Goal: Task Accomplishment & Management: Manage account settings

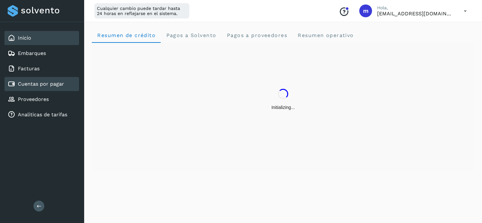
click at [32, 85] on link "Cuentas por pagar" at bounding box center [41, 84] width 46 height 6
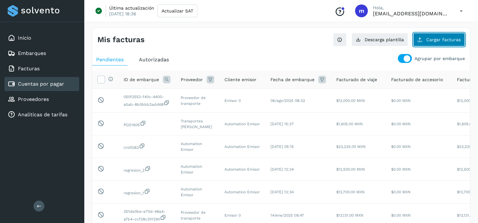
click at [434, 39] on span "Cargar facturas" at bounding box center [443, 39] width 34 height 4
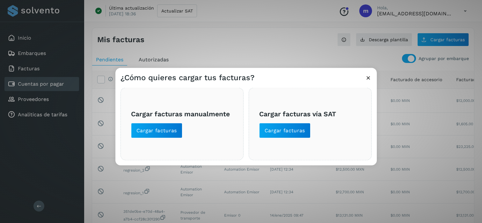
click at [223, 60] on div "¿Cómo quieres cargar tus facturas? Cargar facturas manualmente Cargar facturas …" at bounding box center [241, 111] width 482 height 223
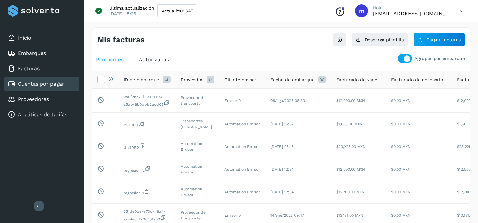
click at [461, 8] on icon at bounding box center [460, 10] width 13 height 13
click at [429, 43] on div "Cerrar sesión" at bounding box center [429, 41] width 76 height 12
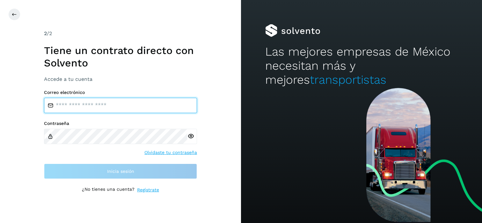
click at [93, 105] on input "email" at bounding box center [120, 105] width 153 height 15
type input "**********"
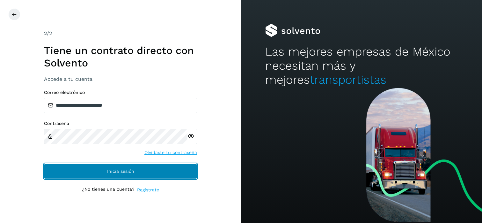
click at [85, 170] on button "Inicia sesión" at bounding box center [120, 170] width 153 height 15
